Goal: Transaction & Acquisition: Purchase product/service

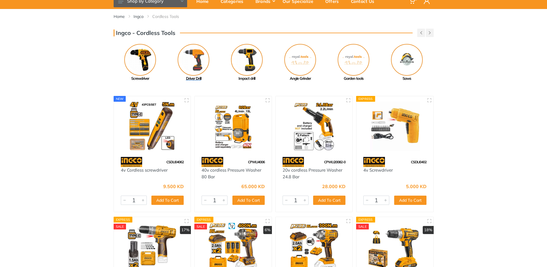
scroll to position [29, 0]
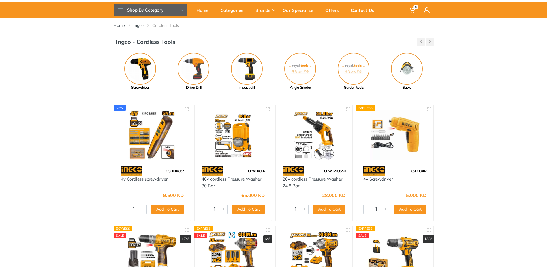
click at [195, 75] on img at bounding box center [194, 69] width 32 height 32
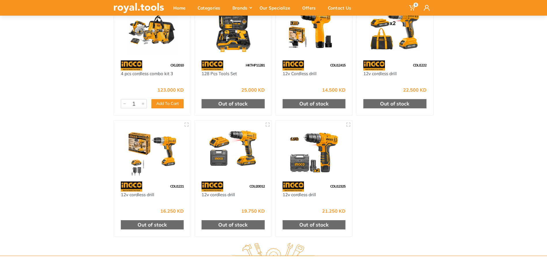
scroll to position [115, 0]
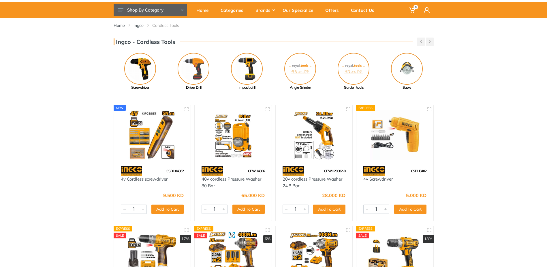
click at [247, 69] on img at bounding box center [247, 69] width 32 height 32
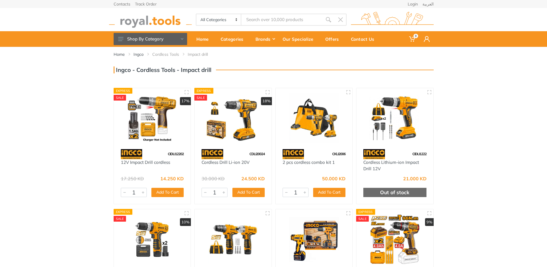
click at [237, 127] on img at bounding box center [233, 118] width 67 height 50
